Goal: Transaction & Acquisition: Purchase product/service

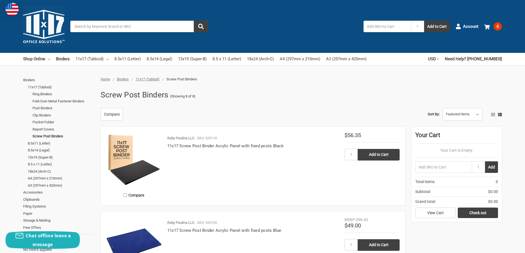
click at [141, 171] on img at bounding box center [133, 160] width 55 height 55
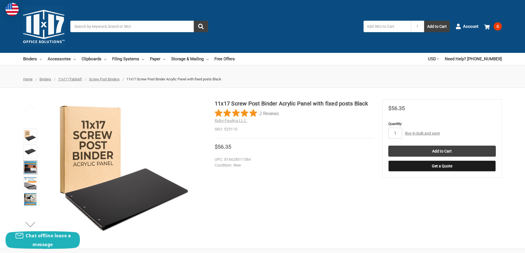
click at [28, 168] on img at bounding box center [30, 168] width 12 height 12
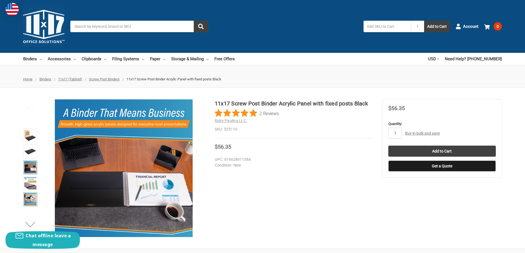
click at [31, 201] on img at bounding box center [30, 200] width 12 height 12
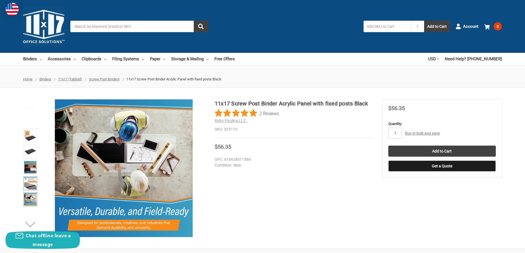
click at [28, 187] on img at bounding box center [30, 184] width 12 height 12
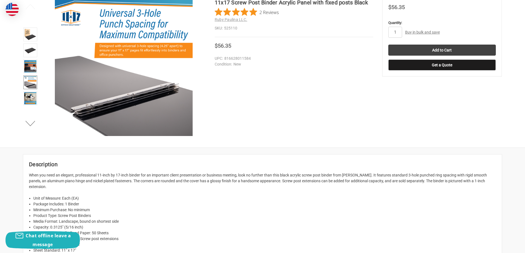
scroll to position [202, 0]
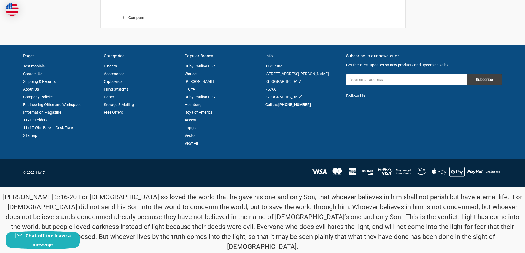
scroll to position [164, 0]
